Goal: Navigation & Orientation: Find specific page/section

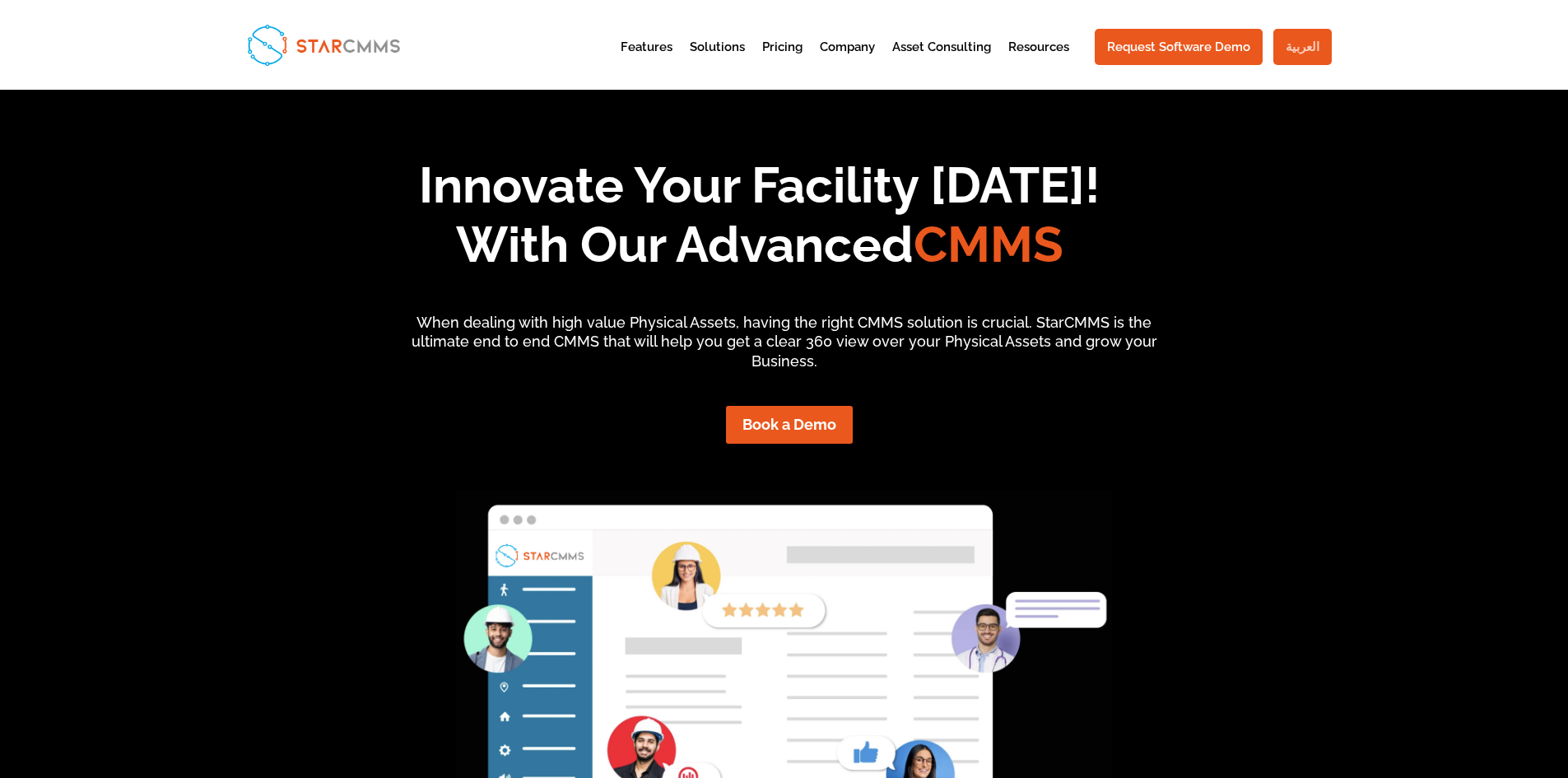
click at [1309, 30] on link "العربية" at bounding box center [1303, 46] width 58 height 36
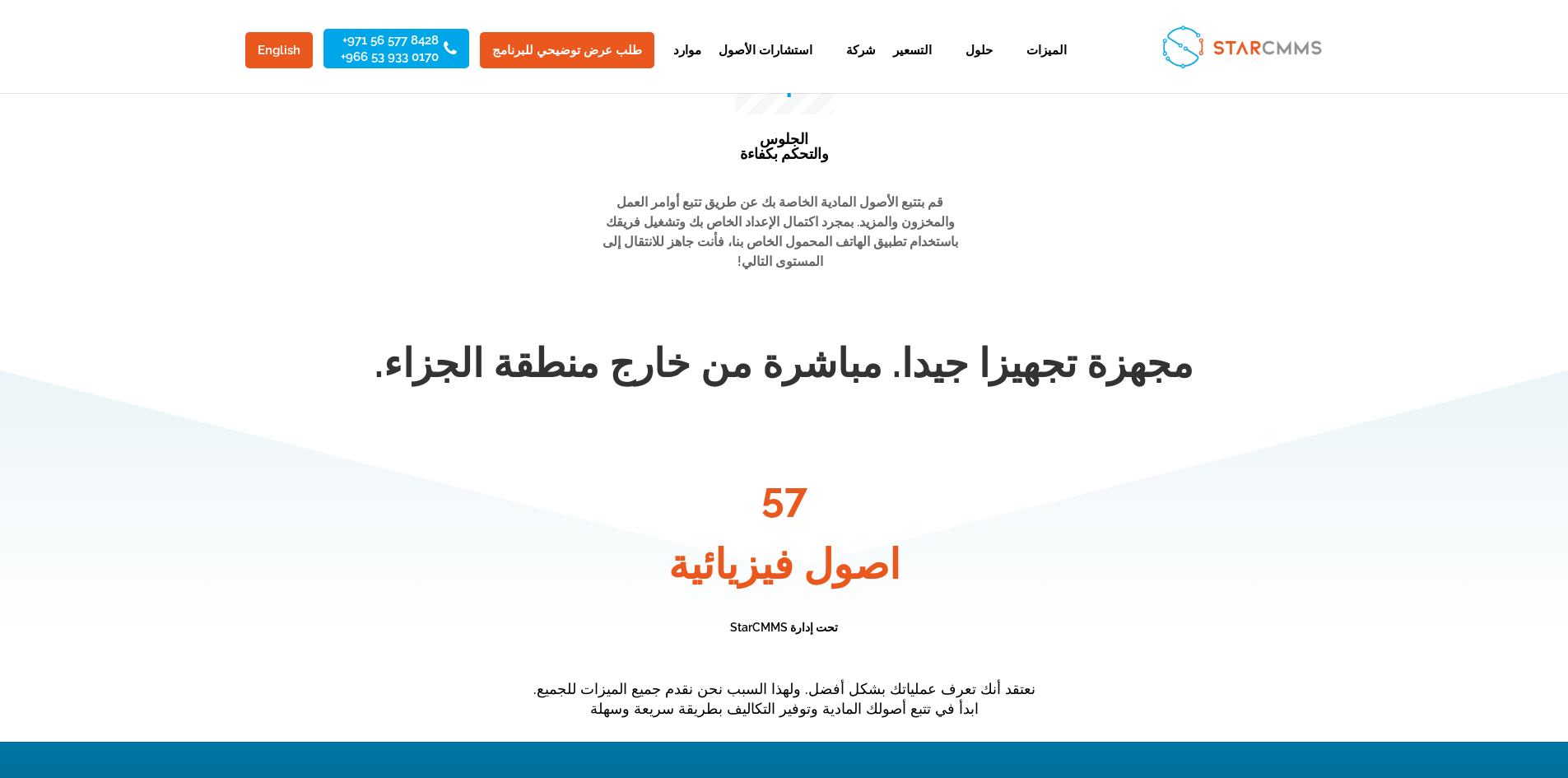
scroll to position [4392, 0]
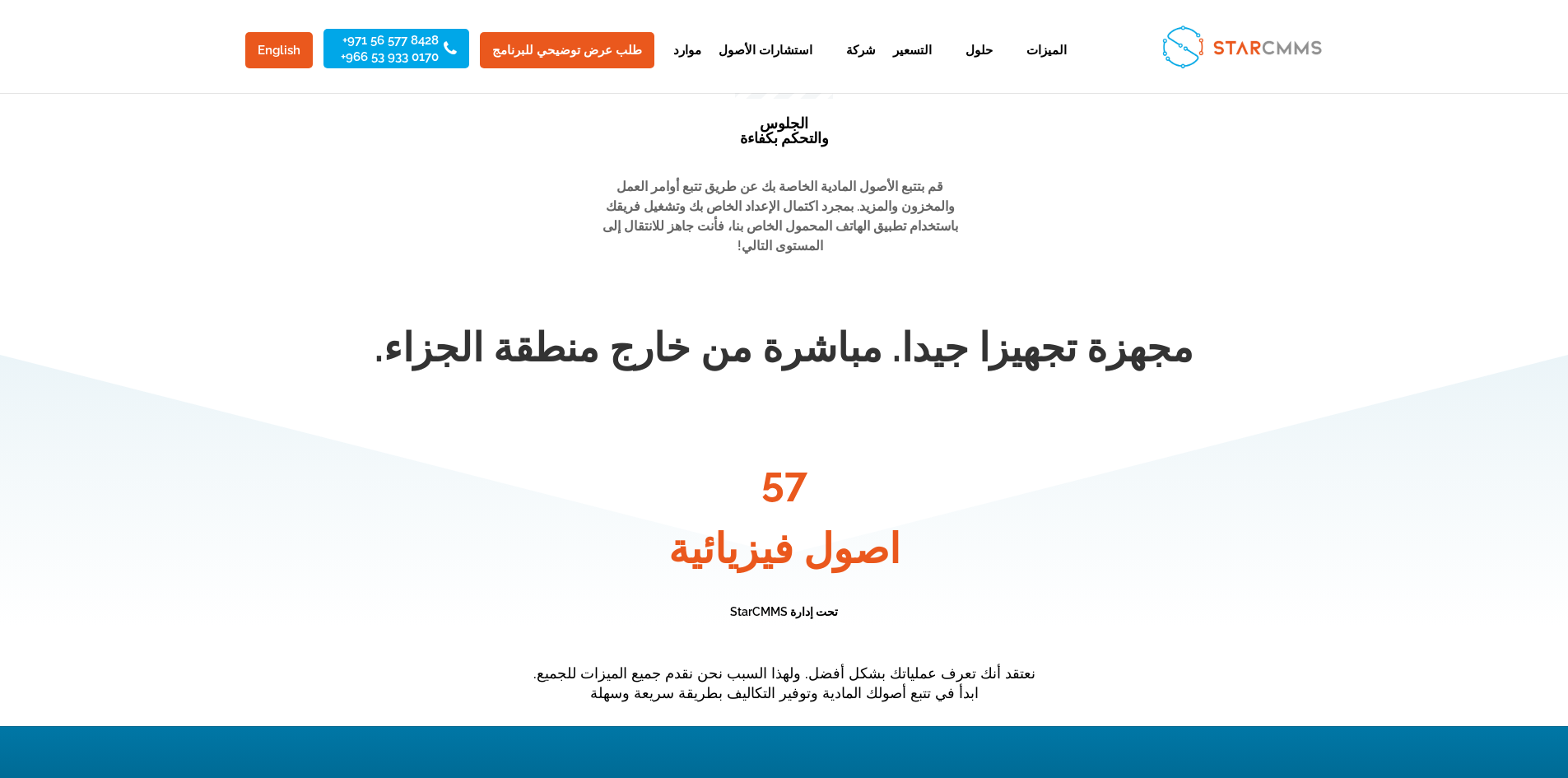
drag, startPoint x: 1570, startPoint y: 81, endPoint x: 1526, endPoint y: 544, distance: 465.1
